Goal: Task Accomplishment & Management: Manage account settings

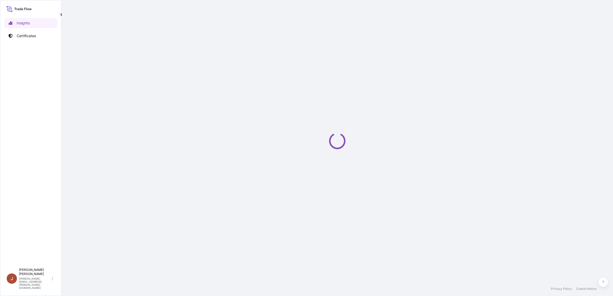
select select "2025"
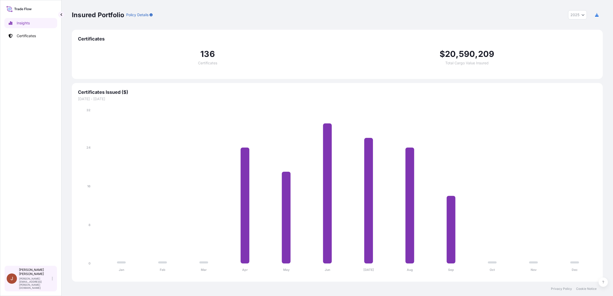
click at [52, 281] on icon at bounding box center [52, 279] width 1 height 4
click at [79, 267] on p "[PERSON_NAME]" at bounding box center [95, 268] width 42 height 8
click at [12, 281] on span "J" at bounding box center [12, 278] width 3 height 5
click at [11, 8] on icon at bounding box center [18, 8] width 25 height 7
click at [20, 23] on p "Insights" at bounding box center [23, 23] width 13 height 5
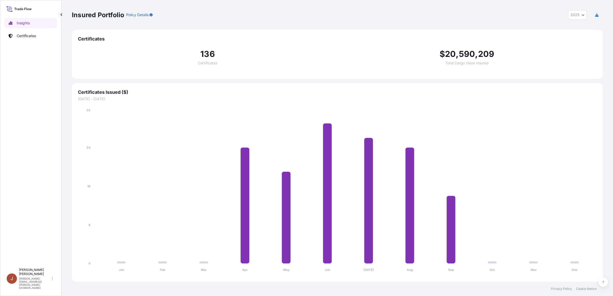
click at [582, 14] on icon "Year Selector" at bounding box center [583, 14] width 3 height 3
click at [26, 276] on p "[PERSON_NAME]" at bounding box center [35, 272] width 32 height 8
click at [86, 268] on p "[PERSON_NAME]" at bounding box center [95, 268] width 42 height 8
click at [66, 272] on span "J" at bounding box center [67, 274] width 3 height 5
click at [79, 267] on p "[PERSON_NAME]" at bounding box center [95, 268] width 42 height 8
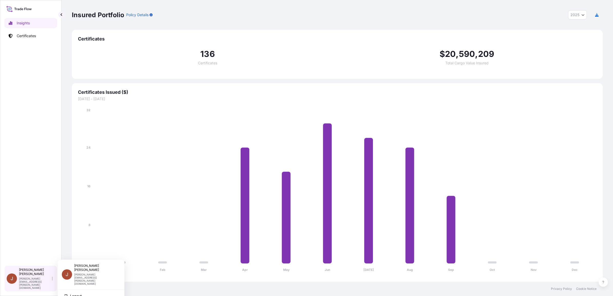
click at [51, 284] on div "[PERSON_NAME] [PERSON_NAME][EMAIL_ADDRESS][PERSON_NAME][DOMAIN_NAME]" at bounding box center [37, 279] width 36 height 22
click at [31, 34] on p "Certificates" at bounding box center [26, 35] width 19 height 5
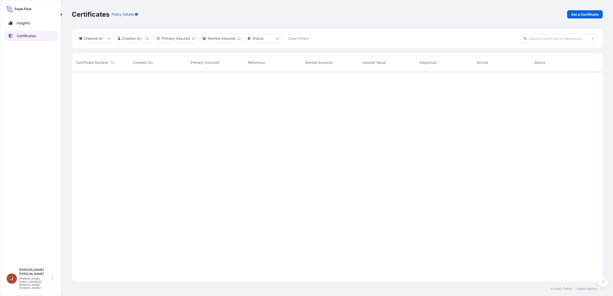
scroll to position [208, 526]
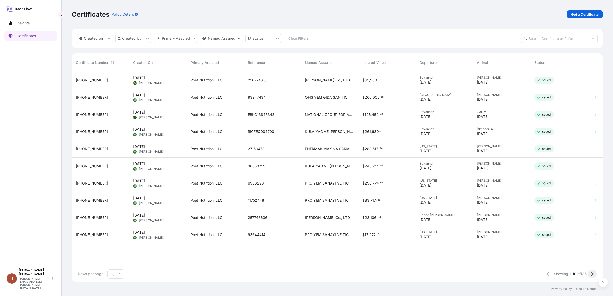
click at [592, 275] on icon at bounding box center [592, 274] width 3 height 5
click at [592, 274] on icon at bounding box center [592, 274] width 3 height 5
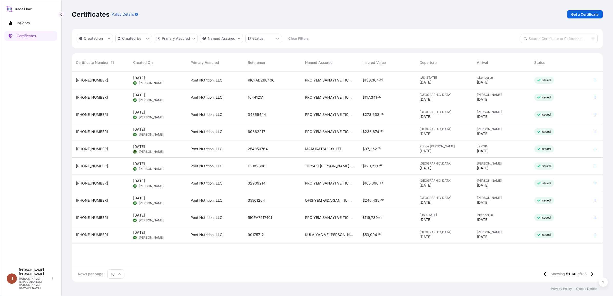
click at [593, 274] on icon at bounding box center [592, 274] width 2 height 4
